Goal: Check status: Check status

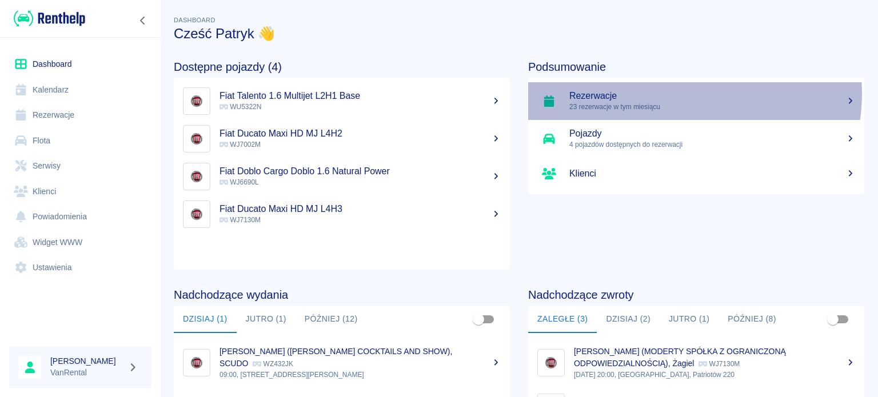
click at [665, 93] on h5 "Rezerwacje" at bounding box center [712, 95] width 286 height 11
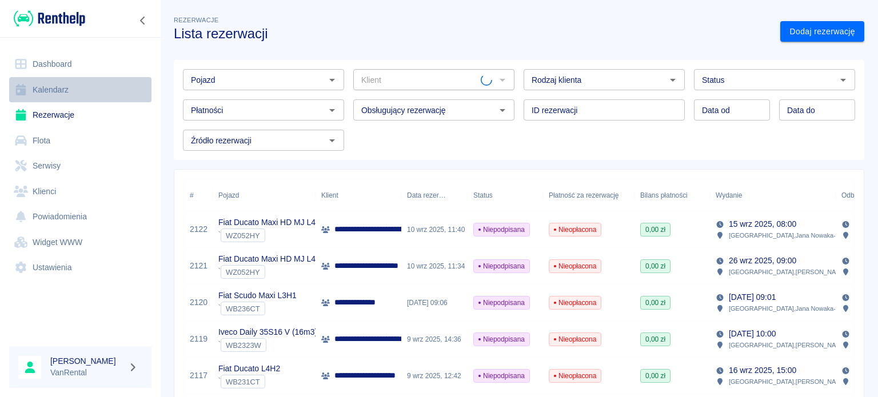
click at [98, 86] on link "Kalendarz" at bounding box center [80, 90] width 142 height 26
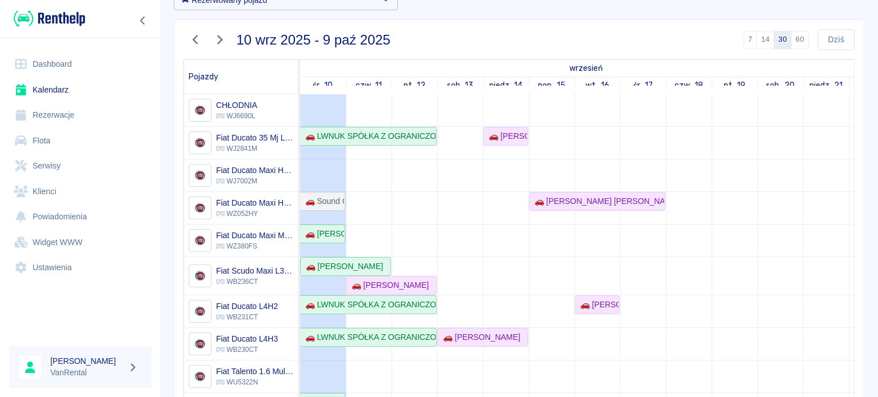
scroll to position [57, 0]
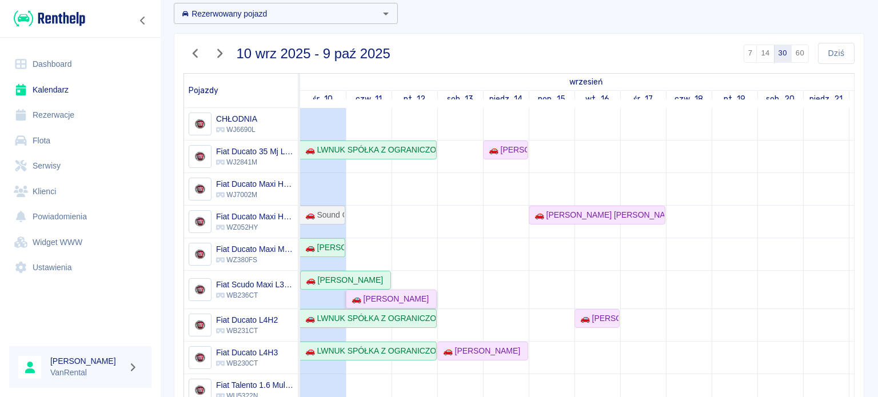
click at [424, 293] on div "🚗 [PERSON_NAME]" at bounding box center [391, 299] width 89 height 12
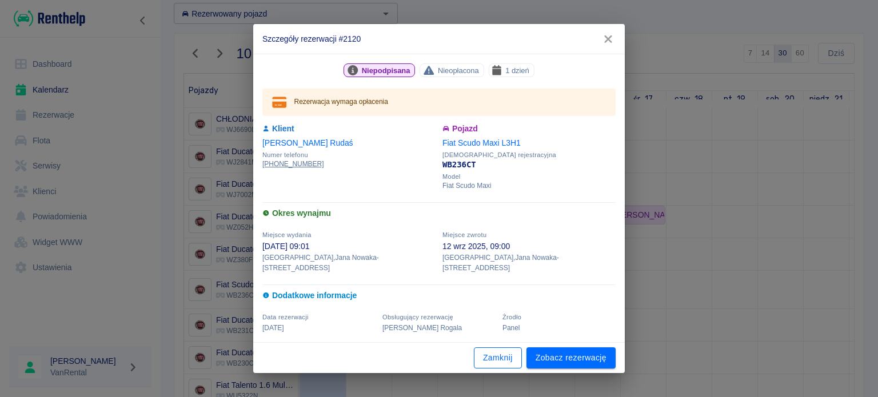
click at [505, 354] on button "Zamknij" at bounding box center [498, 358] width 48 height 21
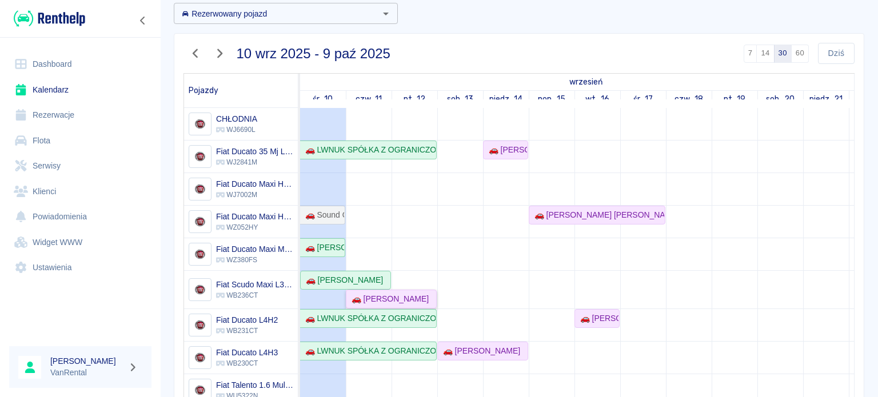
click at [422, 297] on div "🚗 [PERSON_NAME]" at bounding box center [391, 299] width 89 height 12
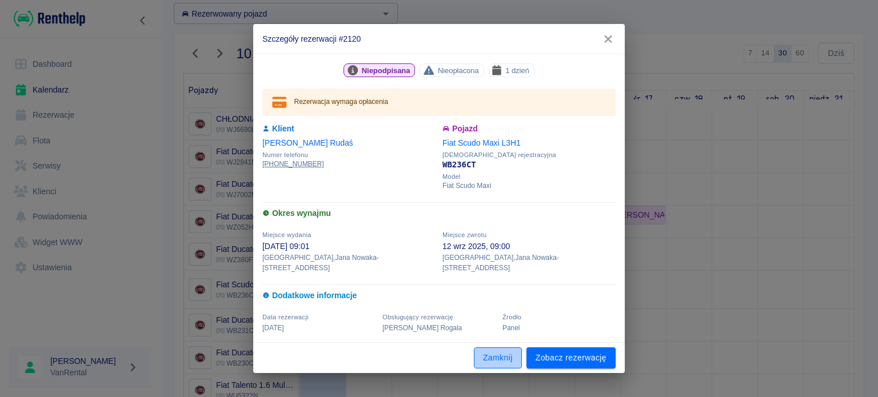
click at [490, 348] on button "Zamknij" at bounding box center [498, 358] width 48 height 21
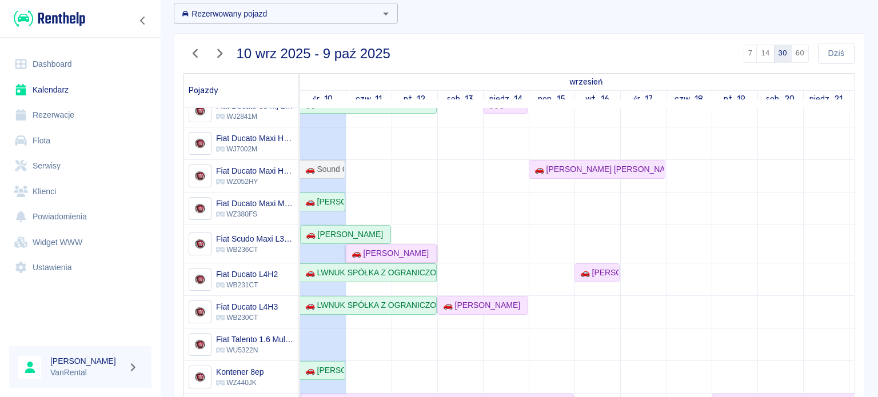
scroll to position [0, 0]
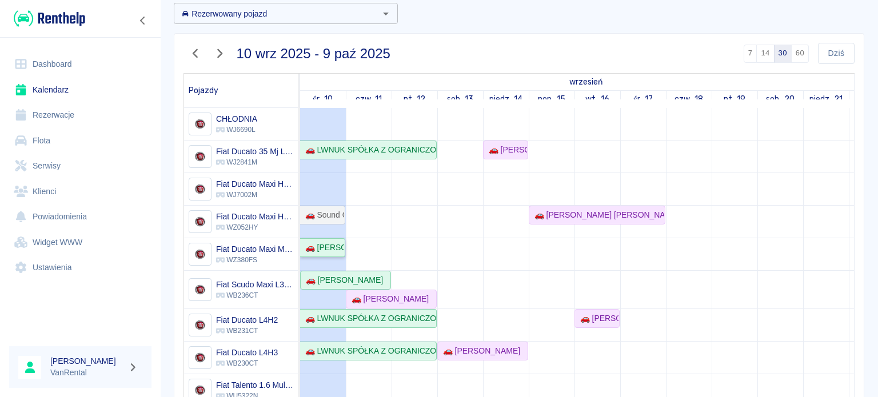
click at [337, 249] on div "🚗 [PERSON_NAME]" at bounding box center [322, 248] width 43 height 12
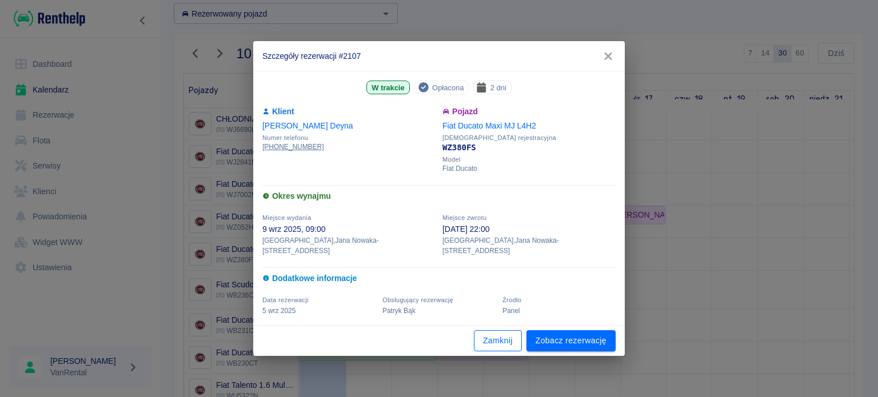
click at [503, 340] on button "Zamknij" at bounding box center [498, 340] width 48 height 21
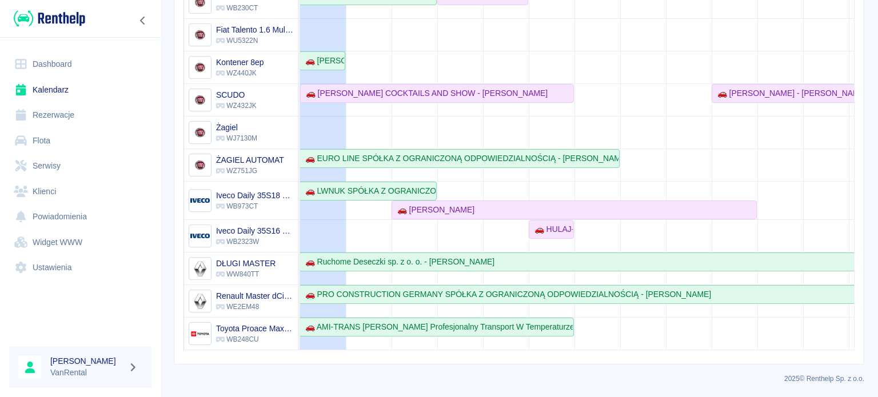
scroll to position [181, 0]
